Goal: Information Seeking & Learning: Learn about a topic

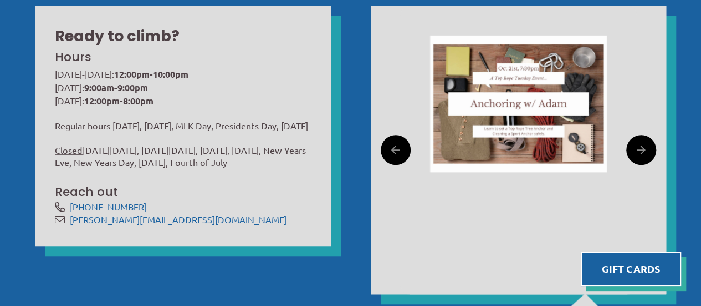
scroll to position [296, 0]
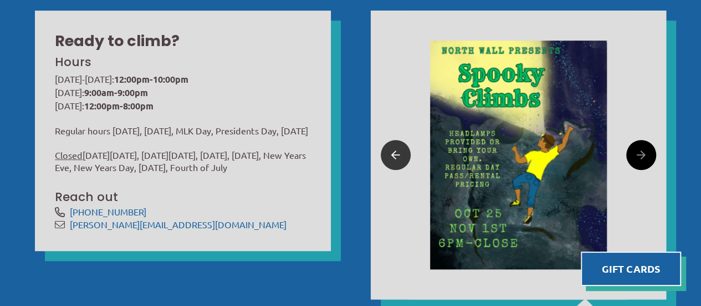
click at [389, 165] on link at bounding box center [396, 155] width 30 height 30
click at [395, 155] on icon at bounding box center [395, 154] width 9 height 17
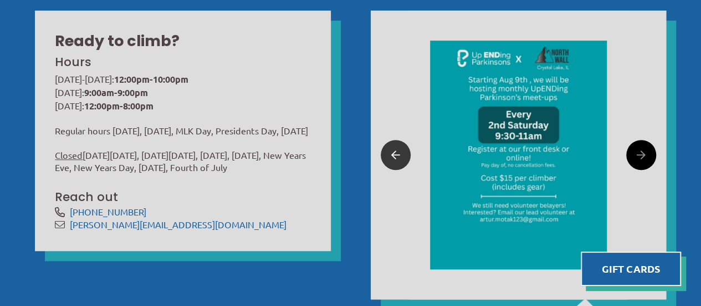
click at [395, 155] on icon at bounding box center [395, 154] width 9 height 17
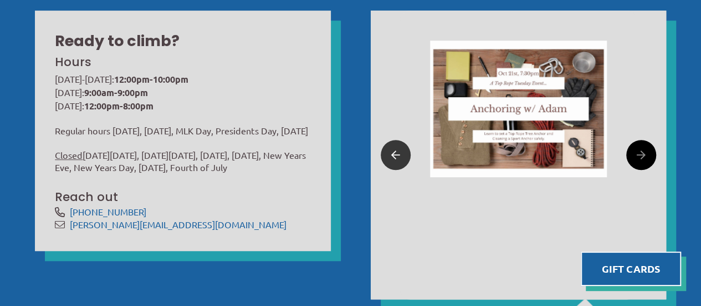
click at [395, 155] on icon at bounding box center [395, 154] width 9 height 17
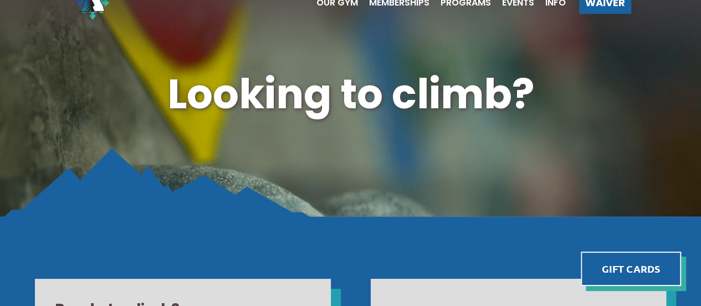
scroll to position [0, 0]
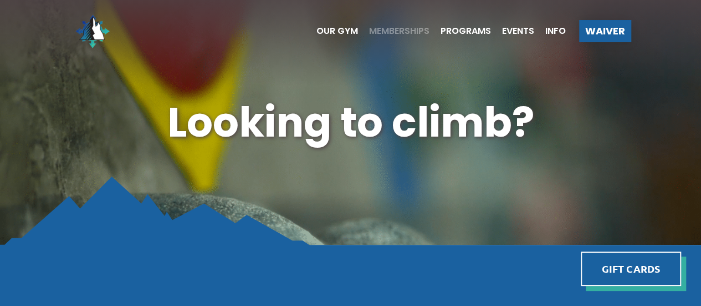
click at [409, 30] on span "Memberships" at bounding box center [399, 31] width 60 height 9
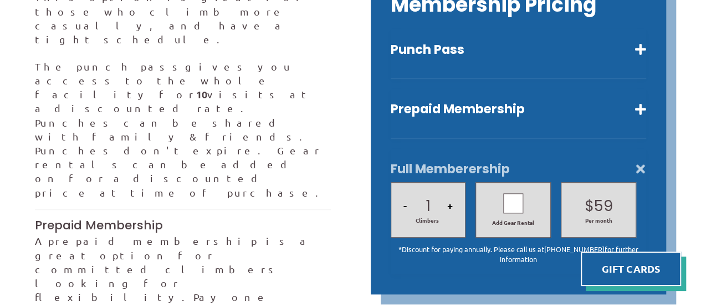
scroll to position [340, 0]
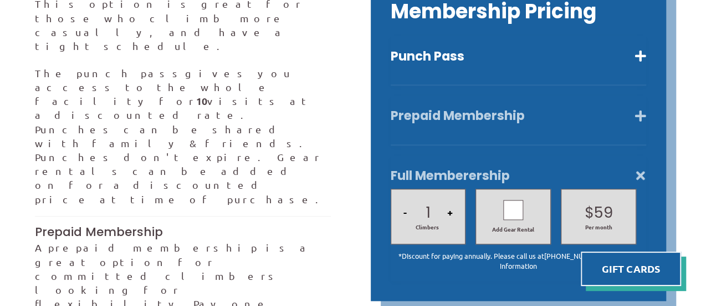
click at [640, 108] on button "Prepaid Membership" at bounding box center [519, 116] width 256 height 16
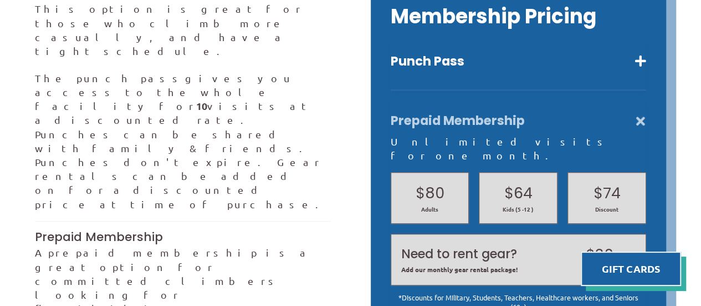
scroll to position [333, 0]
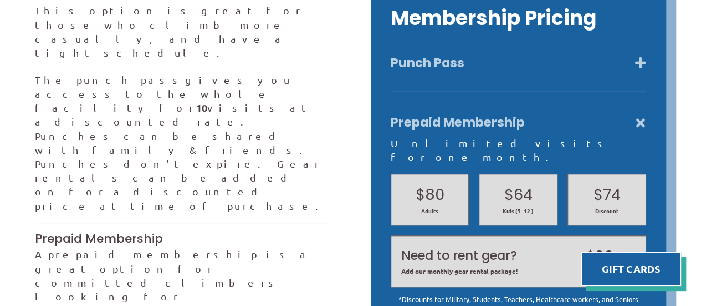
click at [635, 55] on button "Punch Pass" at bounding box center [519, 63] width 256 height 16
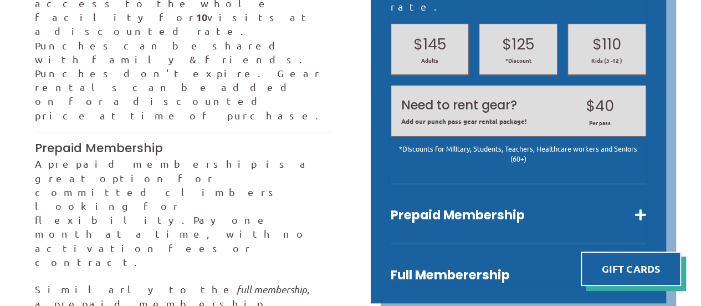
scroll to position [464, 0]
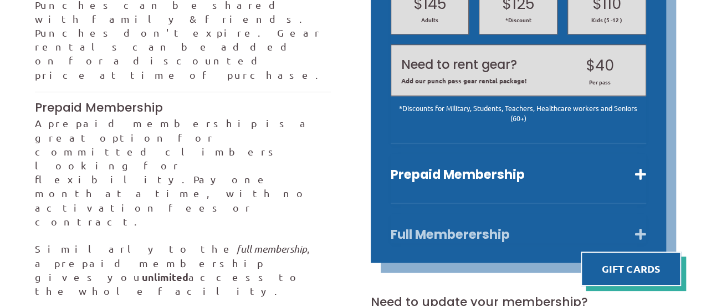
click at [638, 226] on button "Full Memberership" at bounding box center [519, 234] width 256 height 16
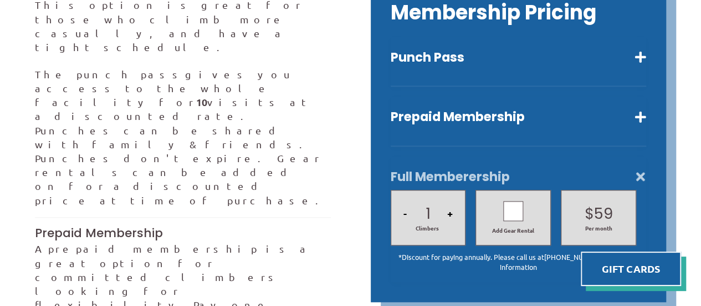
scroll to position [337, 0]
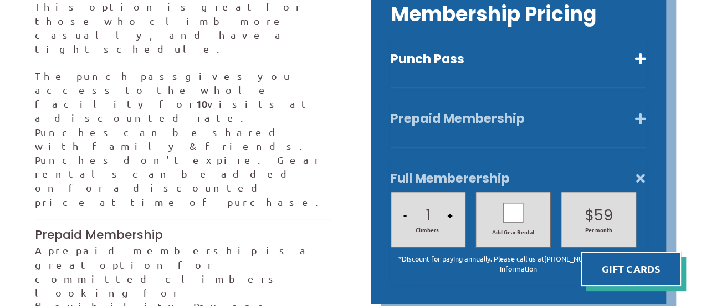
click at [640, 110] on button "Prepaid Membership" at bounding box center [519, 118] width 256 height 16
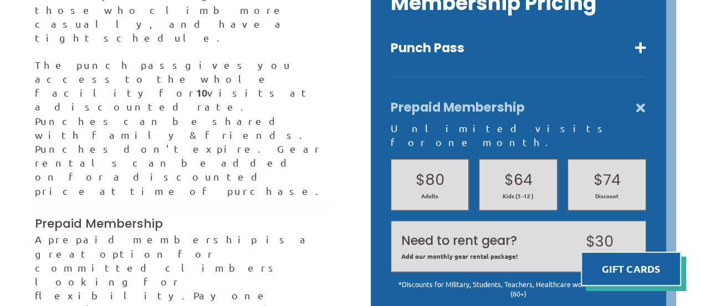
scroll to position [353, 0]
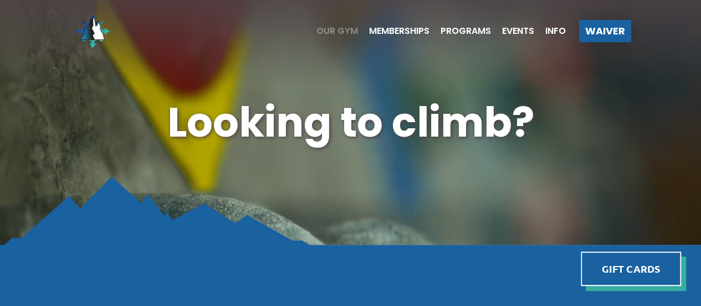
click at [323, 29] on span "Our Gym" at bounding box center [338, 31] width 42 height 9
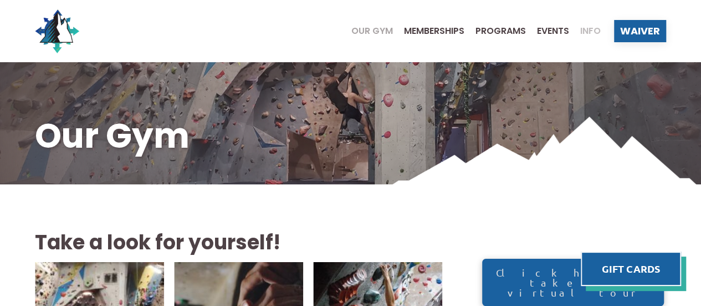
click at [584, 30] on span "Info" at bounding box center [591, 31] width 21 height 9
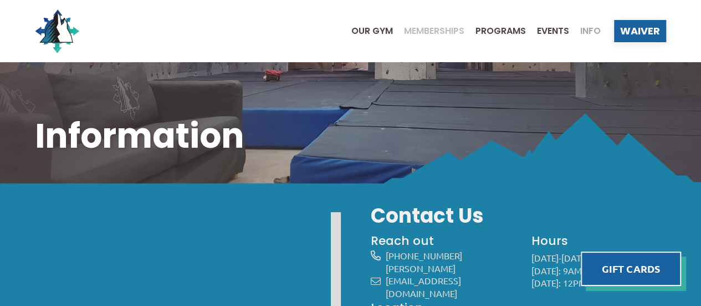
click at [449, 35] on span "Memberships" at bounding box center [434, 31] width 60 height 9
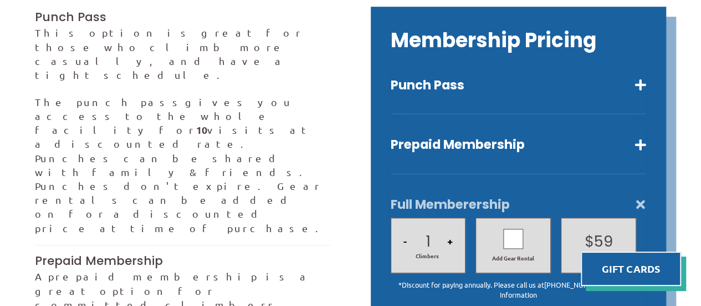
scroll to position [311, 0]
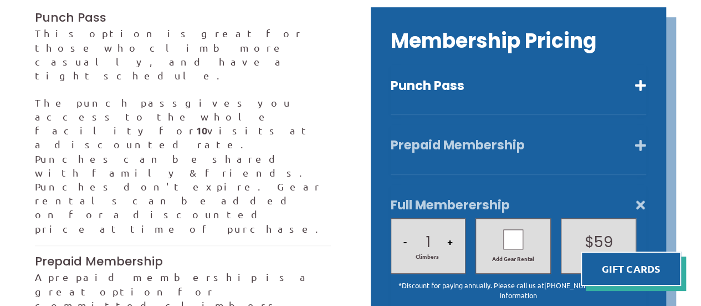
click at [639, 137] on button "Prepaid Membership" at bounding box center [519, 145] width 256 height 16
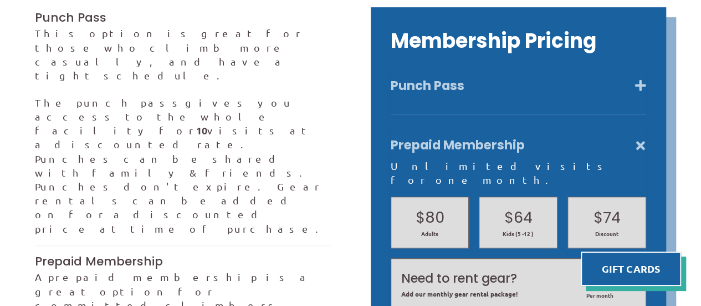
click at [641, 78] on button "Punch Pass" at bounding box center [519, 86] width 256 height 16
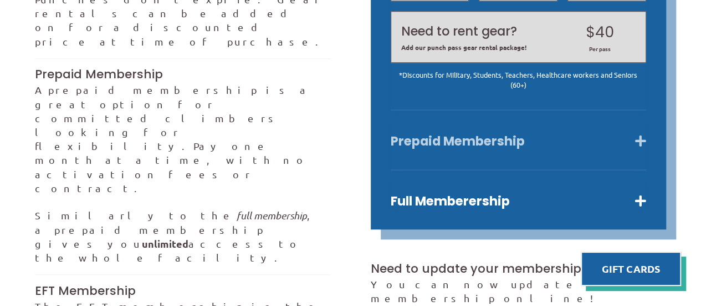
scroll to position [510, 0]
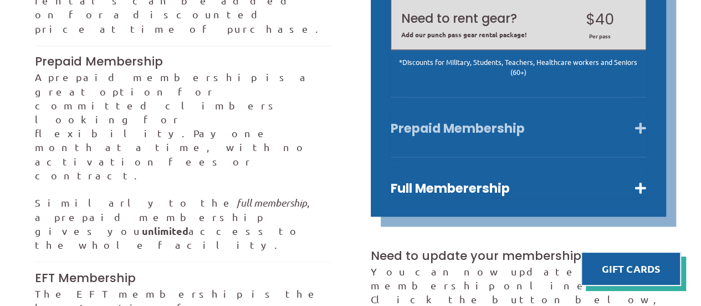
click at [637, 120] on button "Prepaid Membership" at bounding box center [519, 128] width 256 height 16
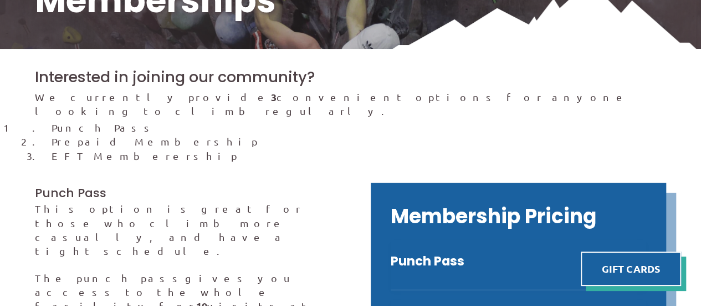
scroll to position [0, 0]
